Goal: Information Seeking & Learning: Find specific fact

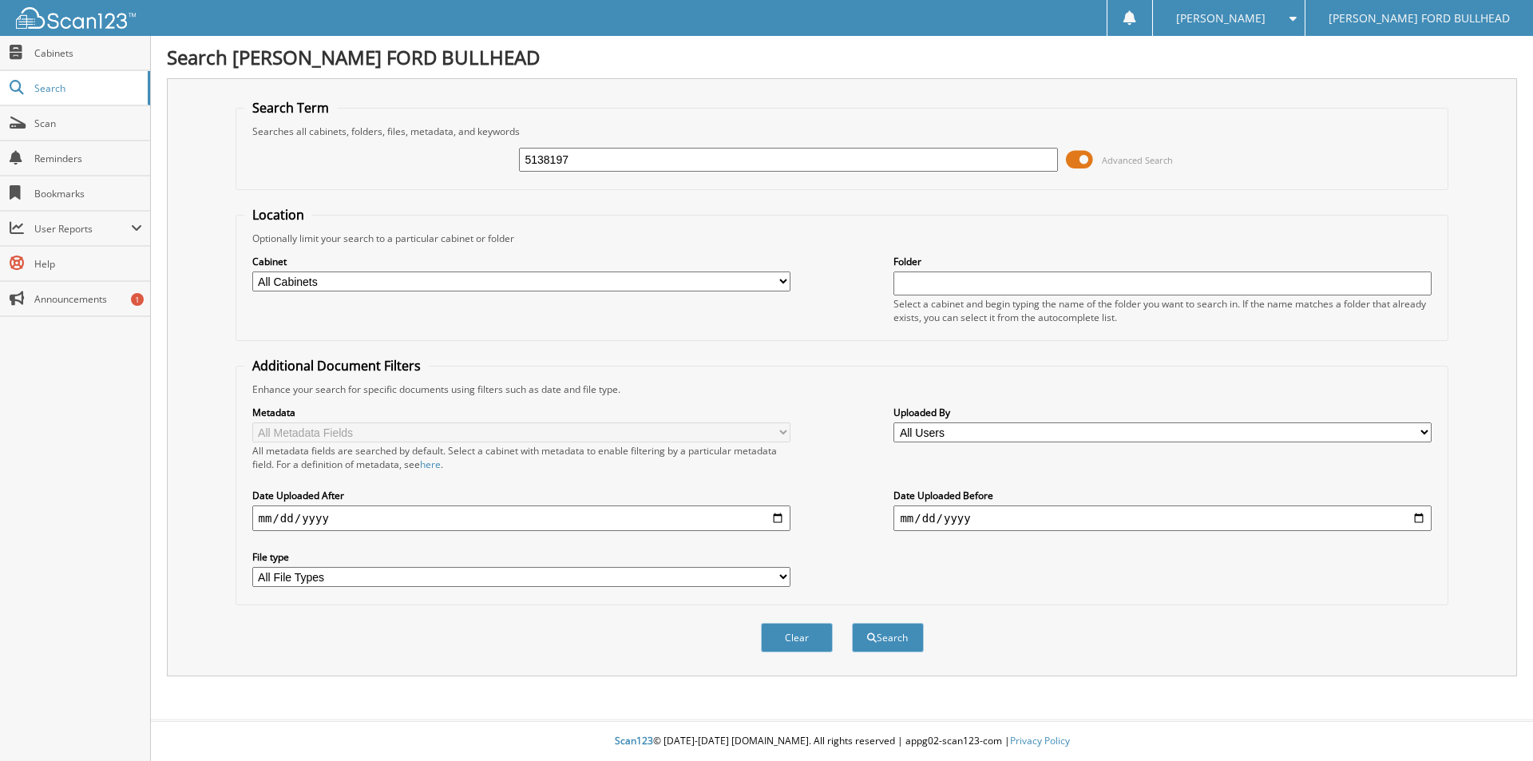
type input "5138197"
click at [852, 623] on button "Search" at bounding box center [888, 638] width 72 height 30
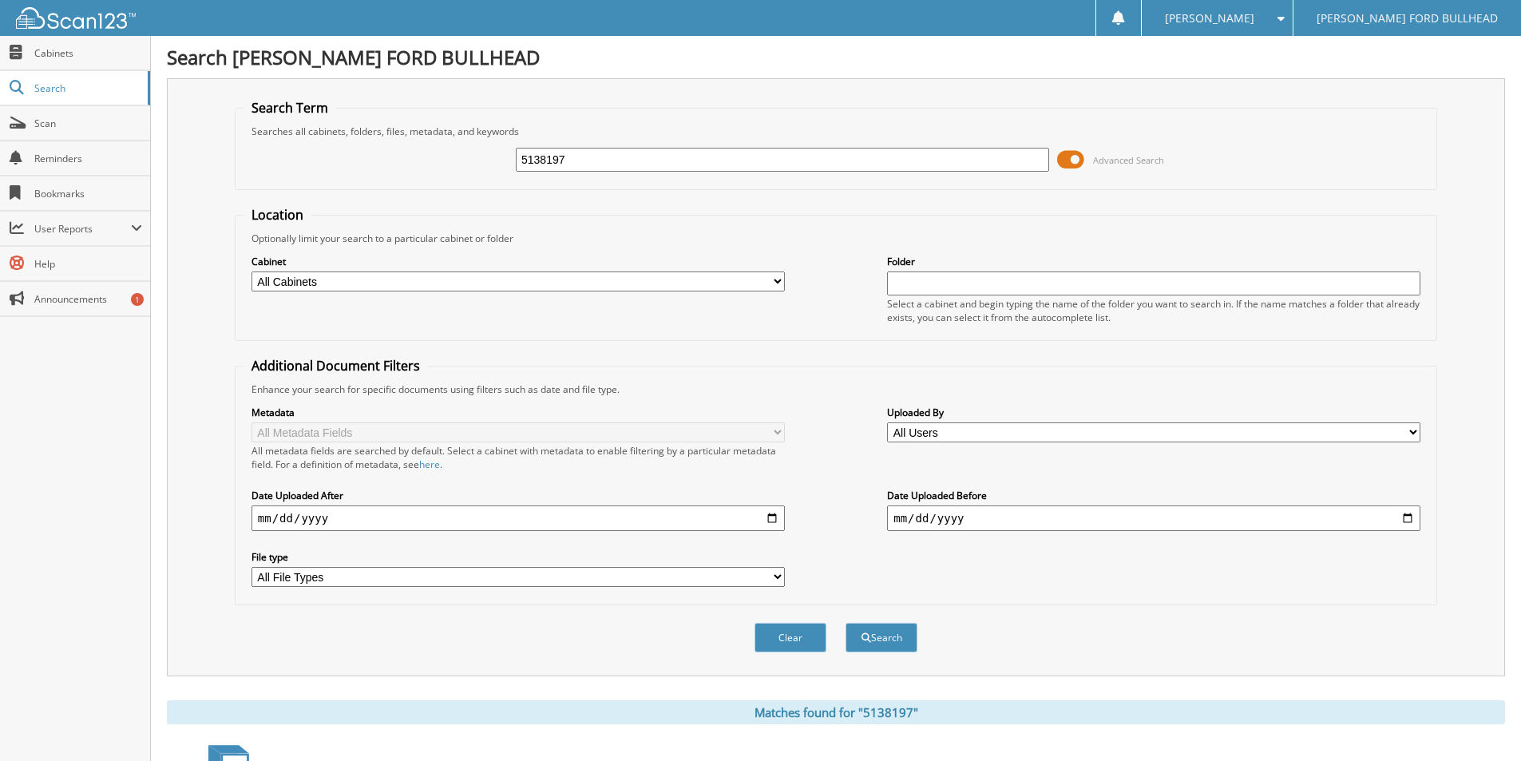
scroll to position [160, 0]
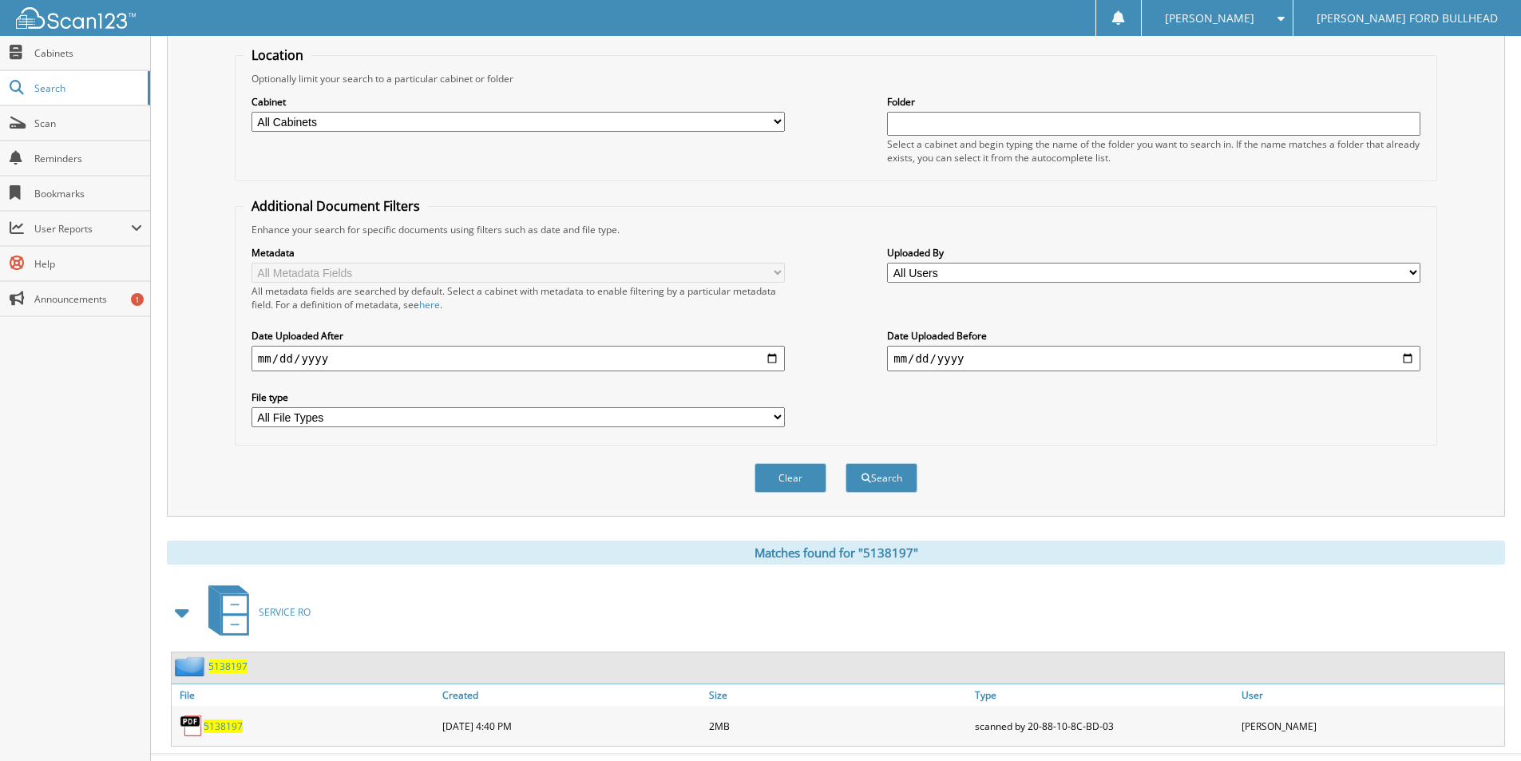
click at [241, 726] on span "5138197" at bounding box center [223, 726] width 39 height 14
